Goal: Transaction & Acquisition: Obtain resource

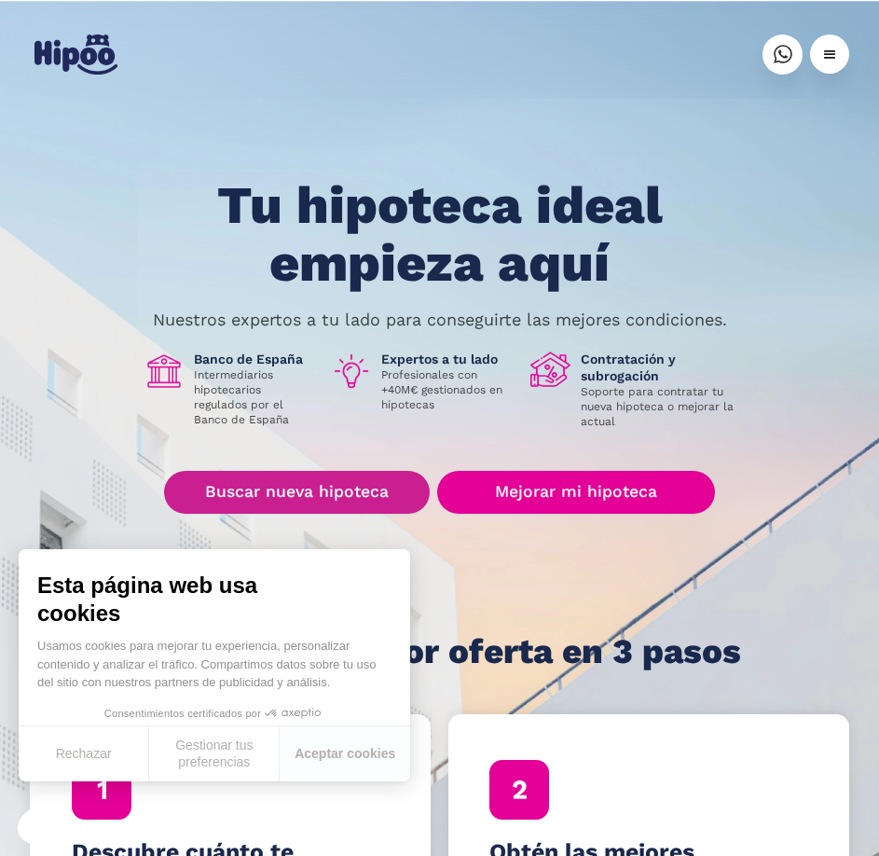
click at [318, 495] on link "Buscar nueva hipoteca" at bounding box center [297, 492] width 266 height 43
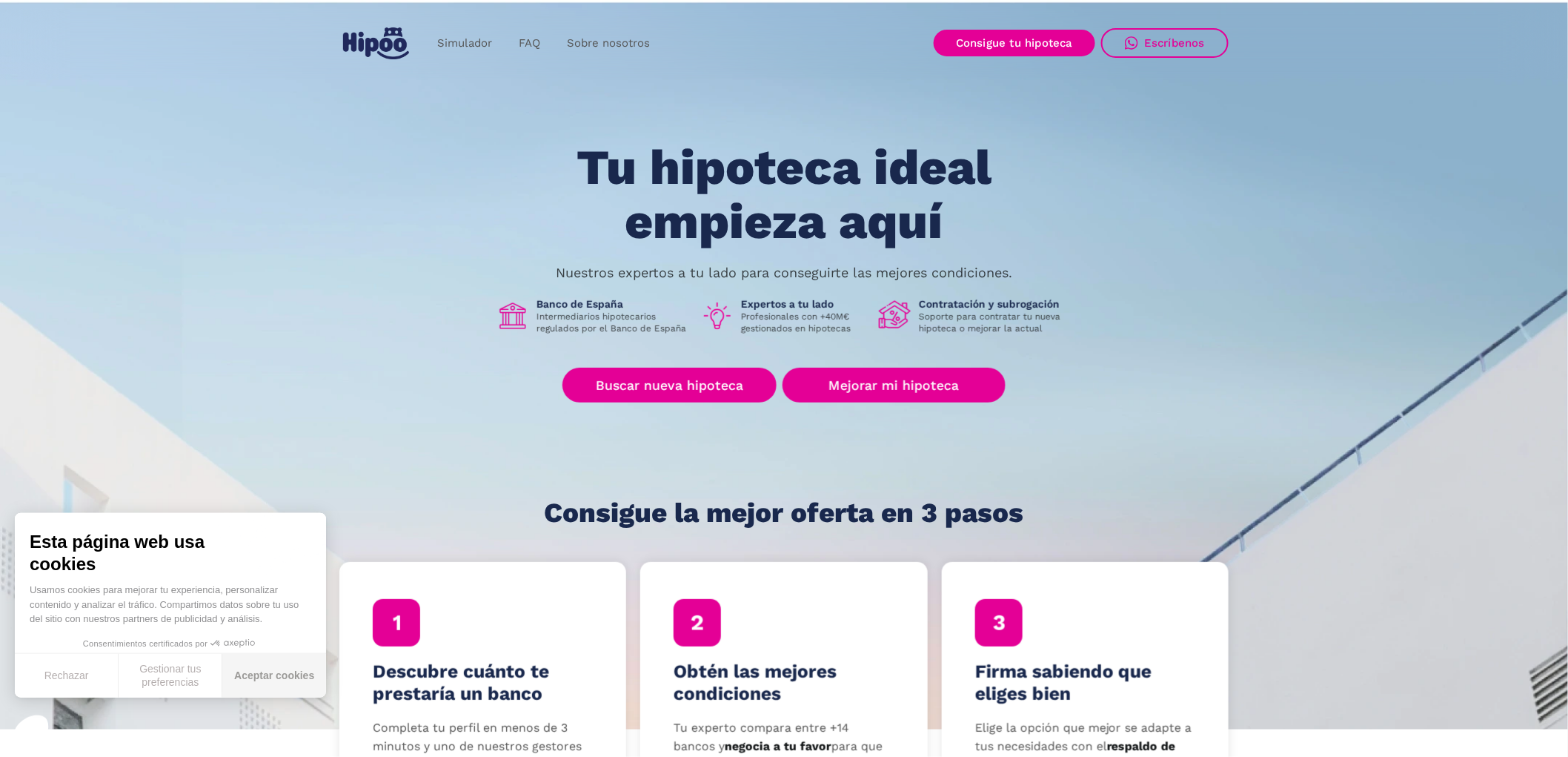
click at [273, 679] on button "Aceptar cookies" at bounding box center [274, 675] width 104 height 44
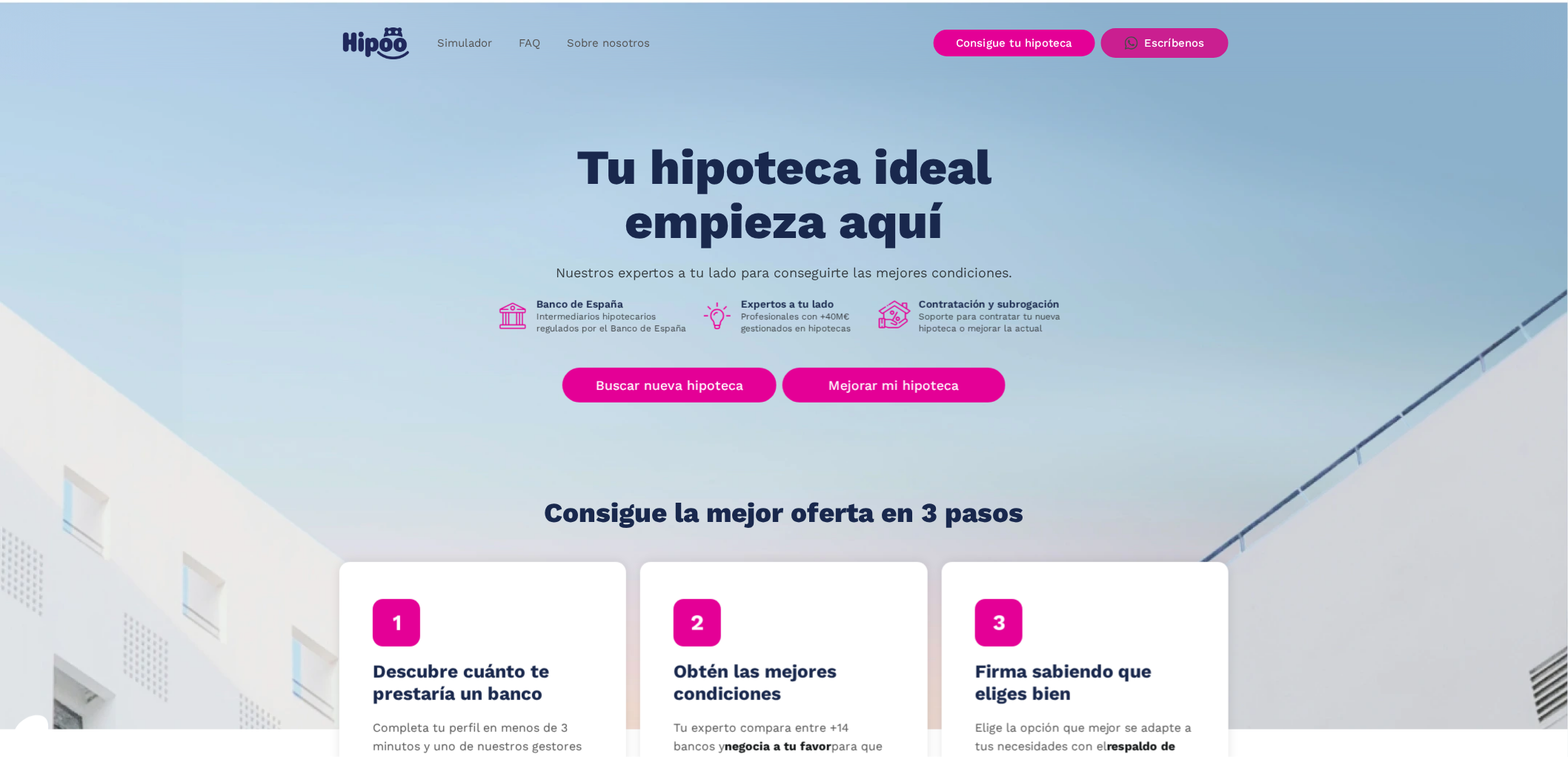
click at [698, 28] on link "Escríbenos" at bounding box center [1164, 42] width 127 height 29
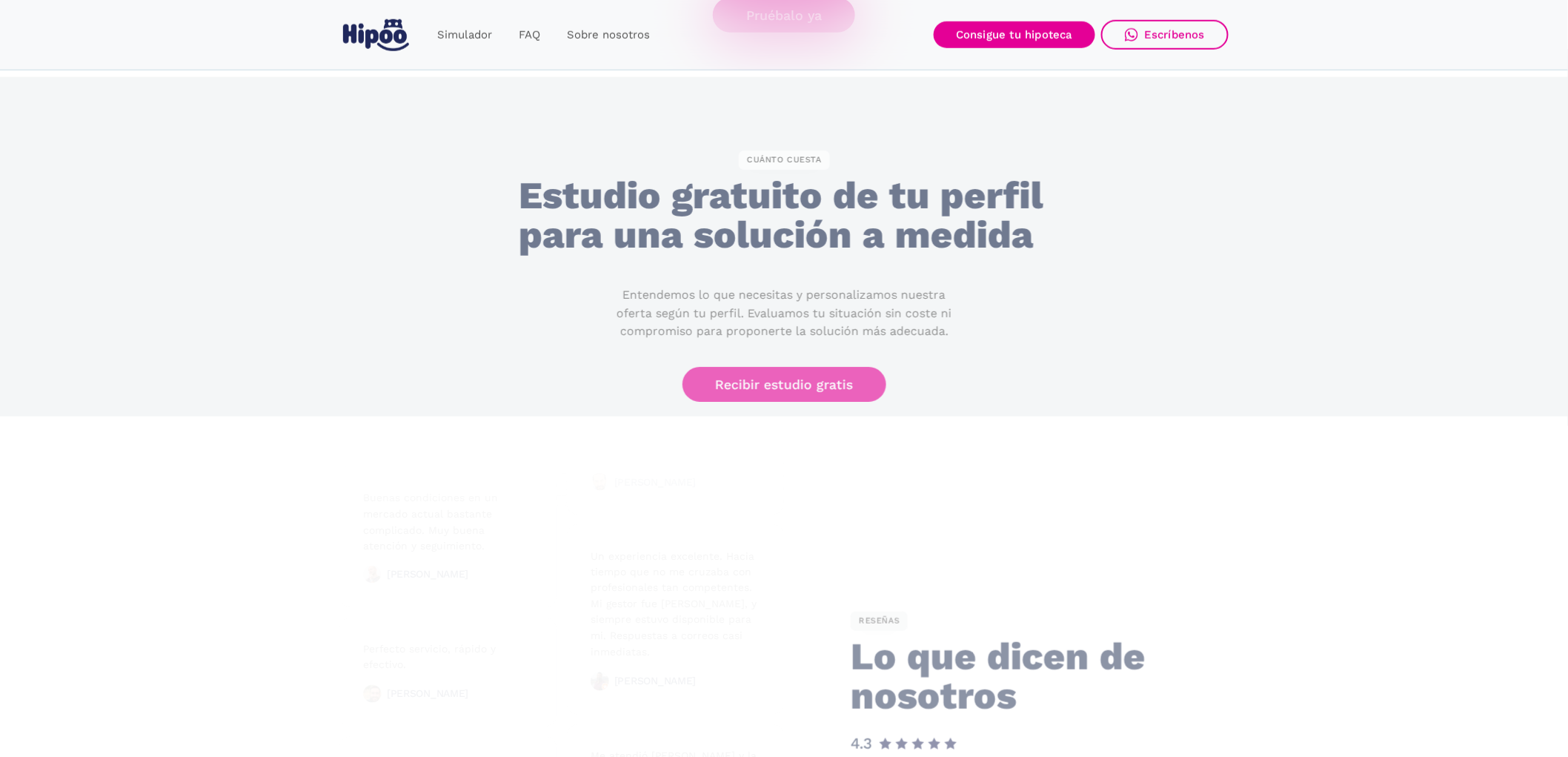
scroll to position [3619, 0]
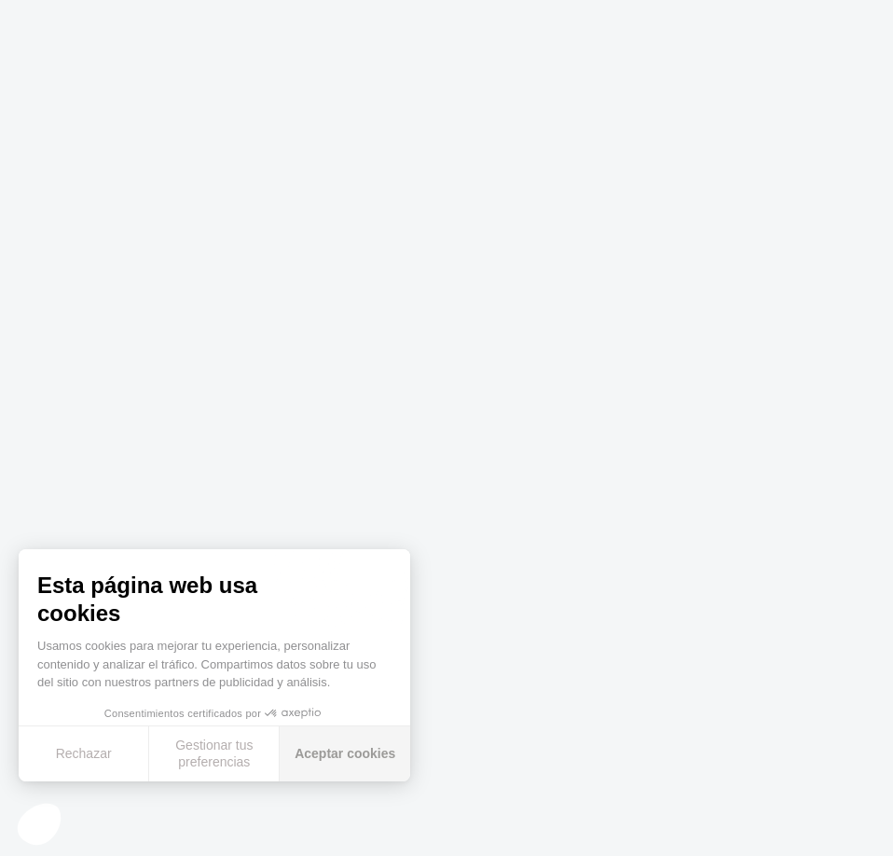
click at [355, 773] on button "Aceptar cookies" at bounding box center [345, 753] width 131 height 55
